Goal: Task Accomplishment & Management: Use online tool/utility

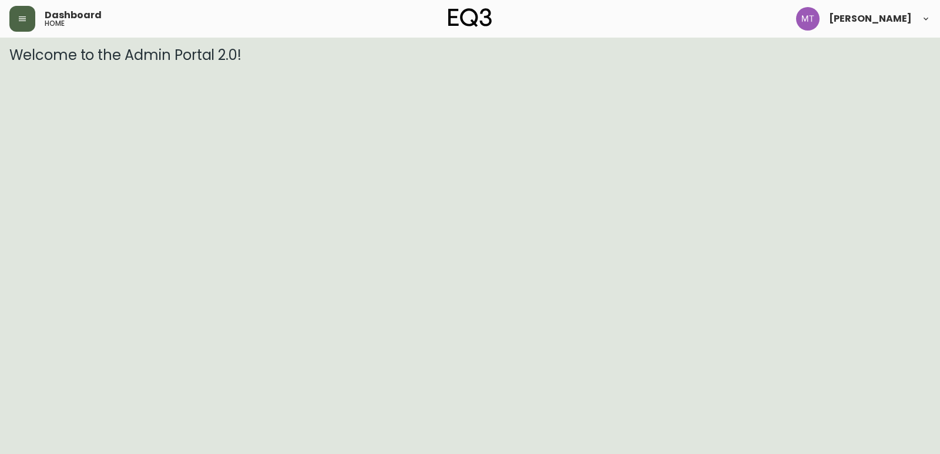
click at [27, 15] on button "button" at bounding box center [22, 19] width 26 height 26
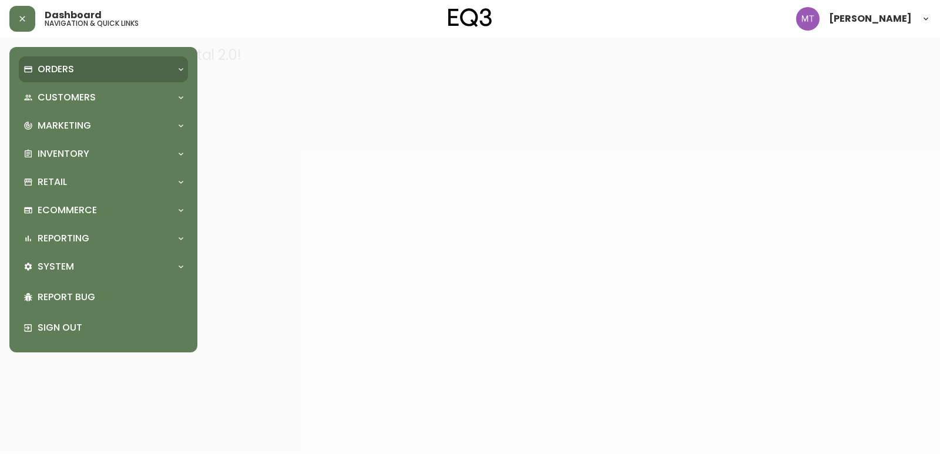
click at [52, 69] on p "Orders" at bounding box center [56, 69] width 36 height 13
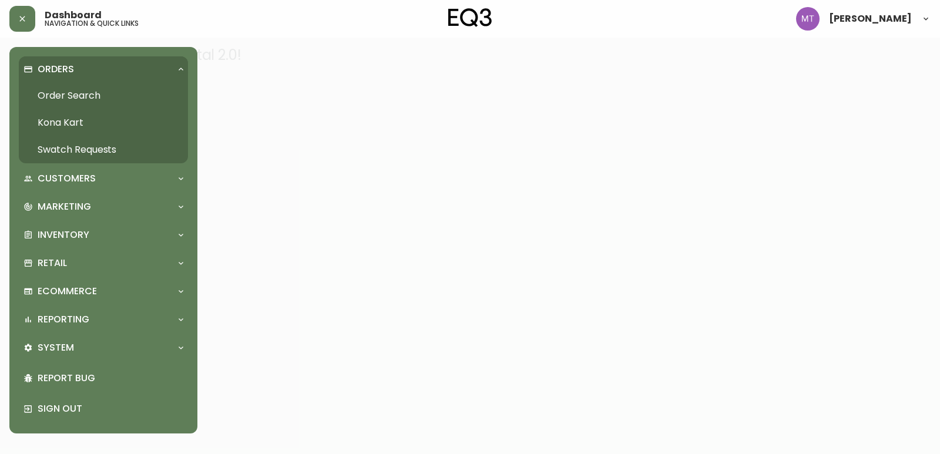
click at [120, 96] on link "Order Search" at bounding box center [103, 95] width 169 height 27
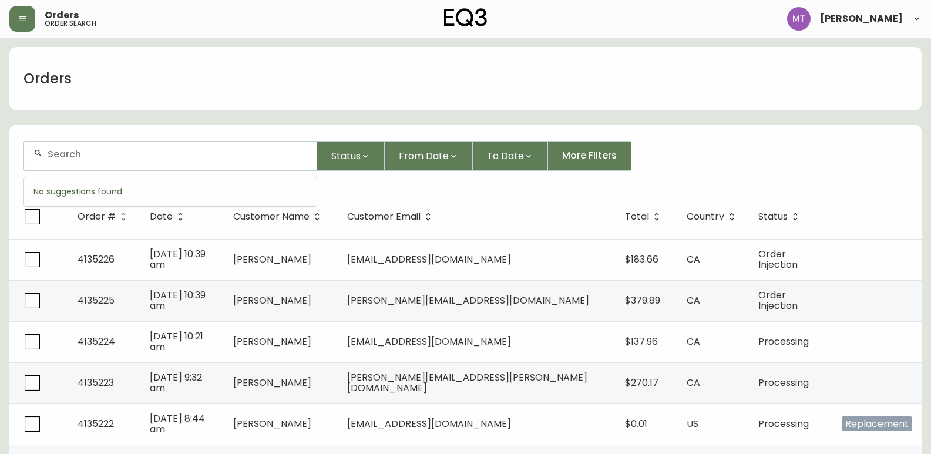
click at [162, 151] on input "text" at bounding box center [178, 154] width 260 height 11
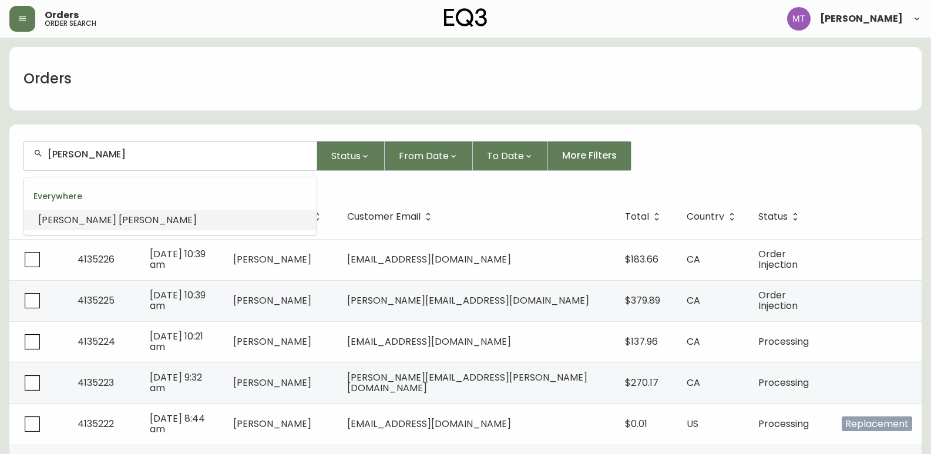
click at [124, 219] on span "[PERSON_NAME]" at bounding box center [158, 220] width 78 height 14
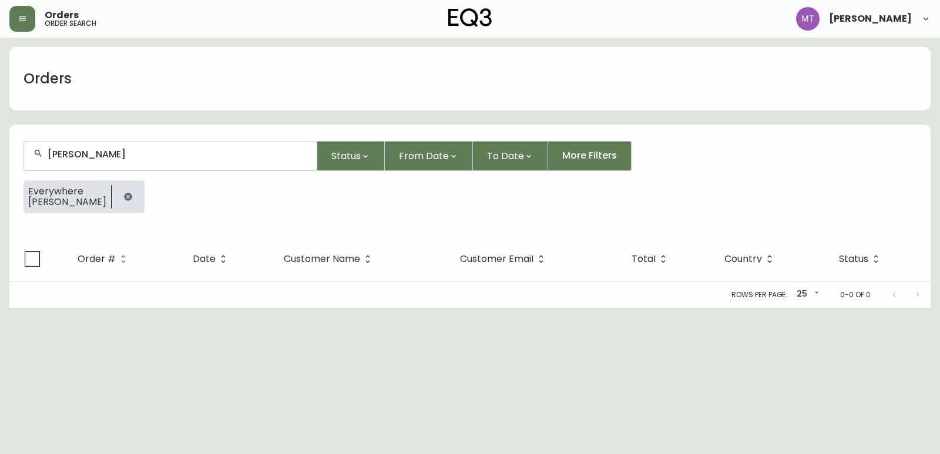
type input "[PERSON_NAME]"
click at [140, 196] on button "button" at bounding box center [128, 197] width 24 height 24
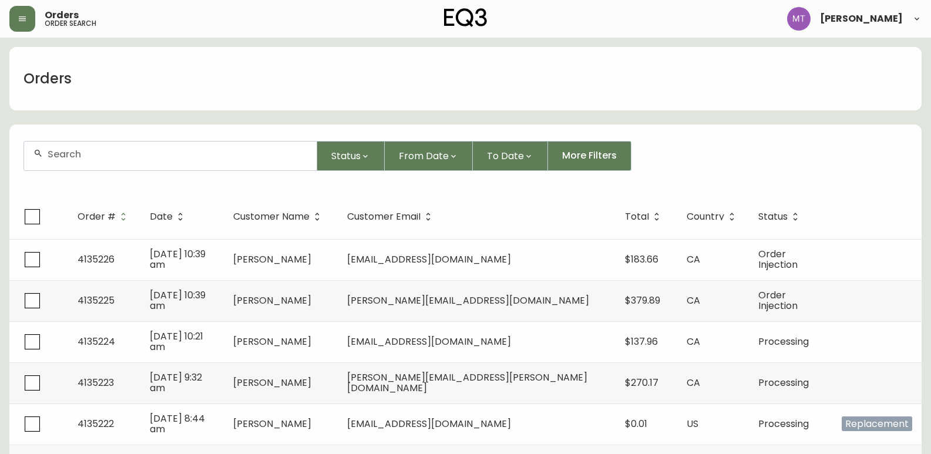
click at [171, 155] on input "text" at bounding box center [178, 154] width 260 height 11
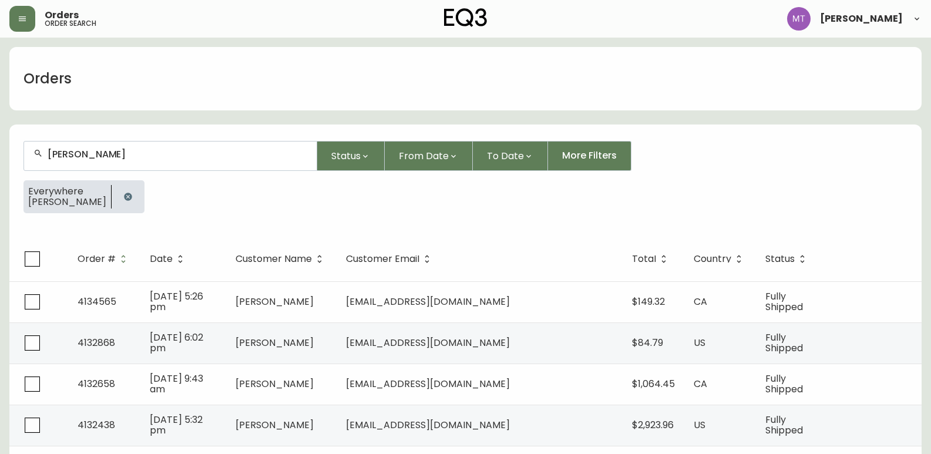
type input "[PERSON_NAME]"
